Goal: Check status

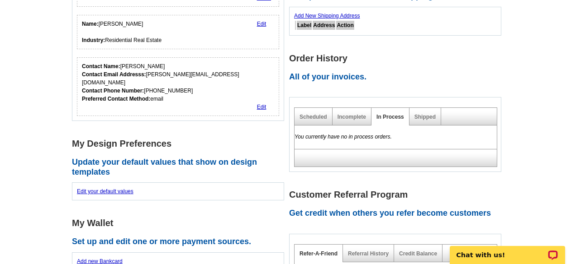
scroll to position [271, 0]
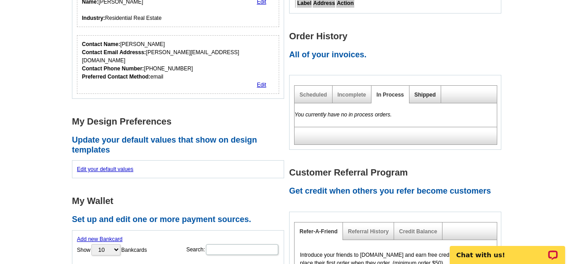
click at [420, 94] on link "Shipped" at bounding box center [424, 95] width 21 height 6
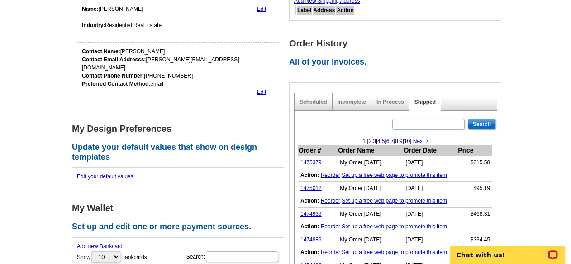
scroll to position [316, 0]
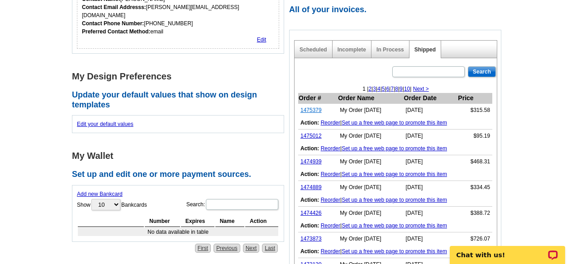
click at [309, 109] on link "1475379" at bounding box center [310, 110] width 21 height 6
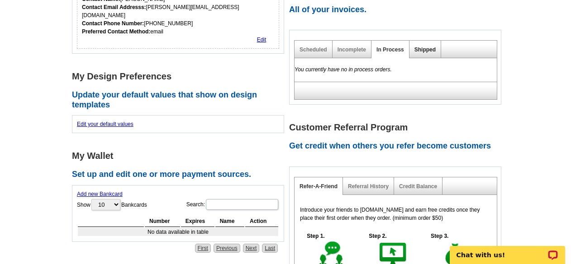
click at [424, 49] on link "Shipped" at bounding box center [424, 50] width 21 height 6
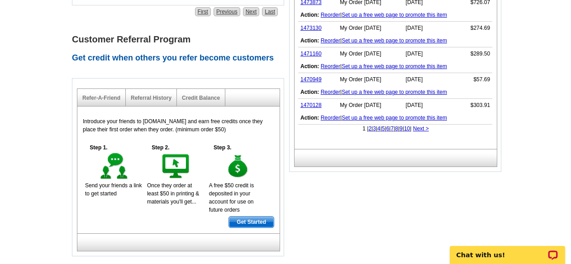
scroll to position [497, 0]
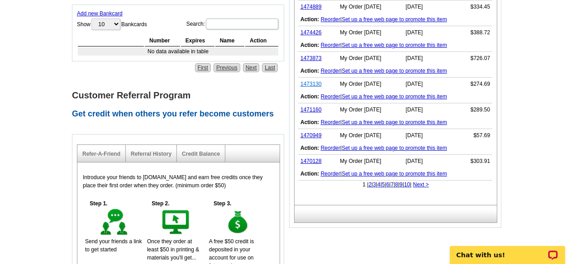
click at [309, 82] on link "1473130" at bounding box center [310, 84] width 21 height 6
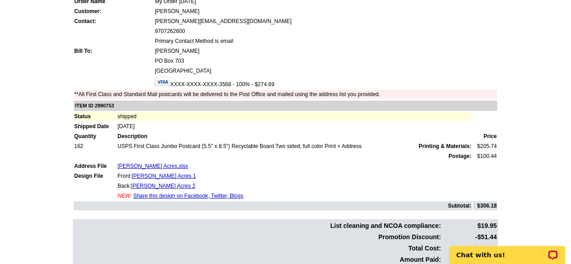
scroll to position [181, 0]
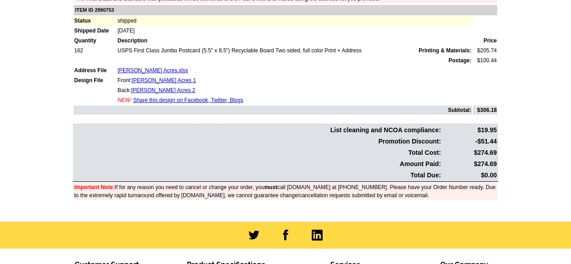
click at [53, 129] on main "Order Number: 1473130 Download Invoice | Print Invoice Order Name My Order 2025…" at bounding box center [285, 50] width 571 height 343
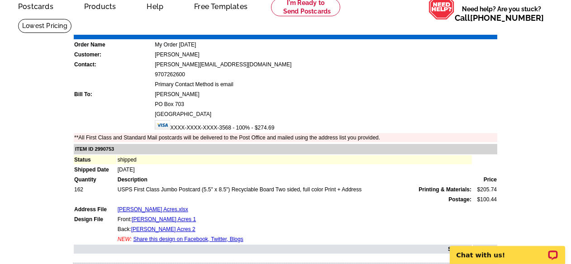
scroll to position [0, 0]
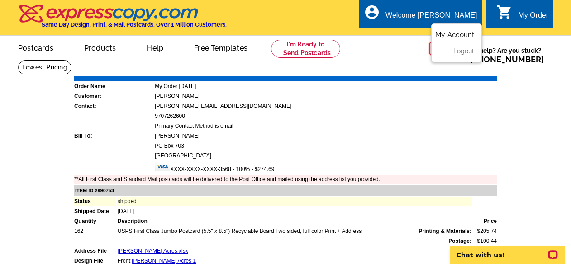
click at [454, 32] on link "My Account" at bounding box center [454, 35] width 39 height 8
